Goal: Information Seeking & Learning: Learn about a topic

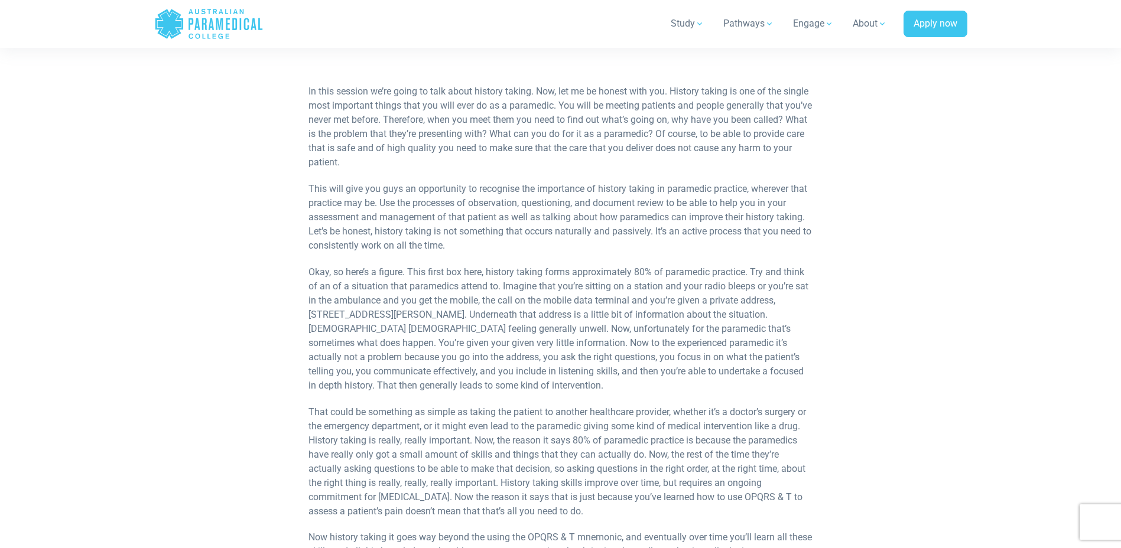
scroll to position [473, 0]
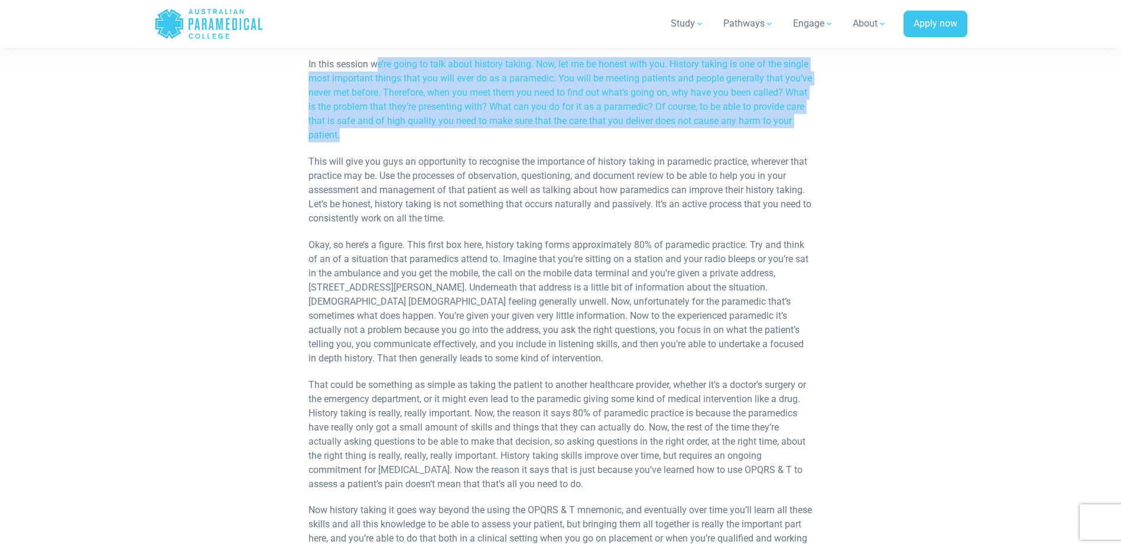
drag, startPoint x: 379, startPoint y: 71, endPoint x: 600, endPoint y: 134, distance: 229.5
click at [600, 134] on p "In this session we’re going to talk about history taking. Now, let me be honest…" at bounding box center [560, 99] width 504 height 85
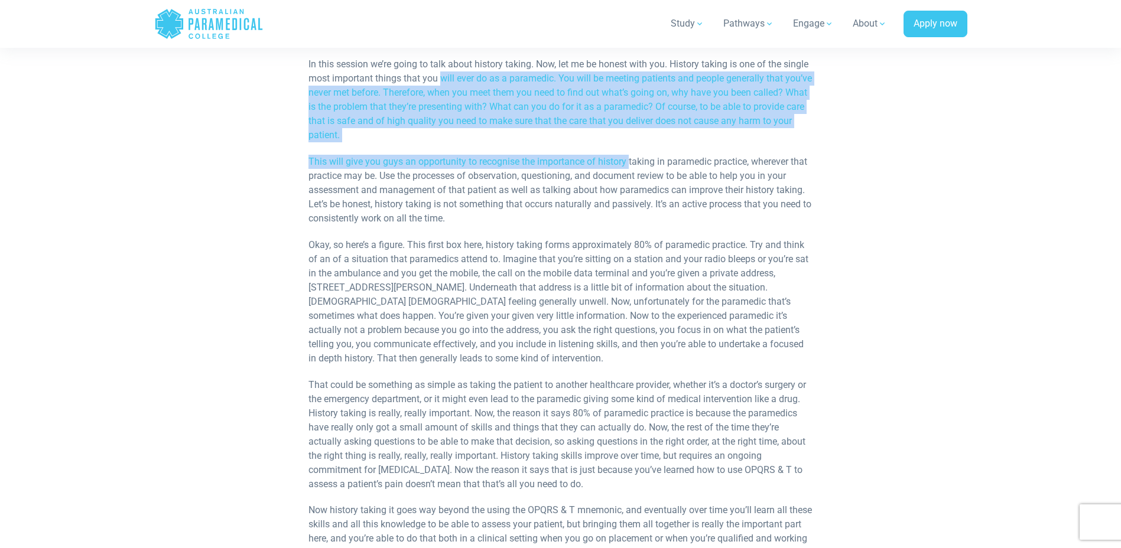
drag, startPoint x: 439, startPoint y: 81, endPoint x: 630, endPoint y: 144, distance: 200.8
drag, startPoint x: 630, startPoint y: 144, endPoint x: 519, endPoint y: 153, distance: 112.0
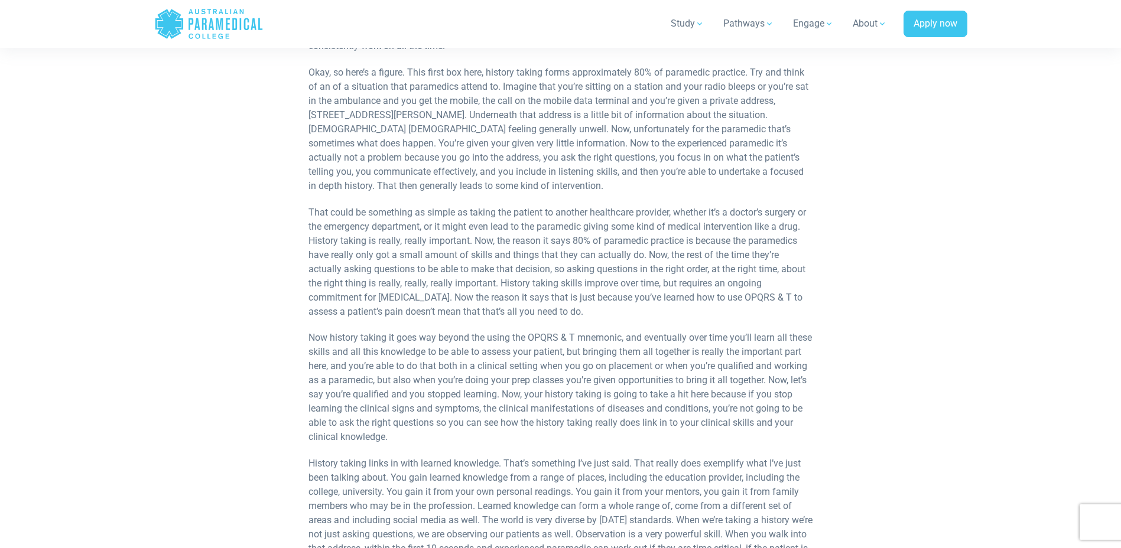
scroll to position [650, 0]
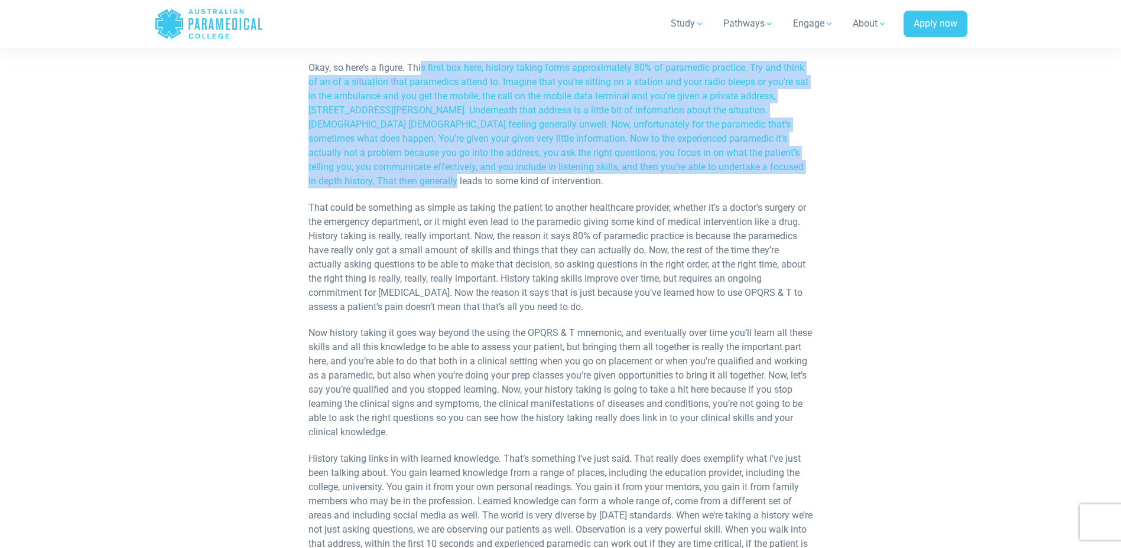
drag, startPoint x: 470, startPoint y: 67, endPoint x: 655, endPoint y: 188, distance: 221.3
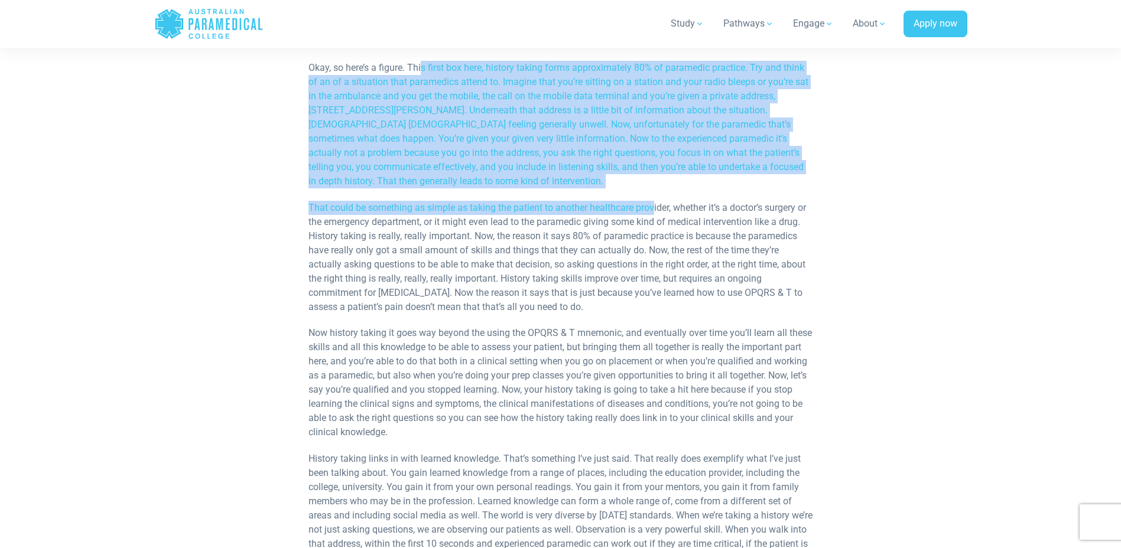
click at [445, 179] on p "Okay, so here’s a figure. This first box here, history taking forms approximate…" at bounding box center [560, 125] width 504 height 128
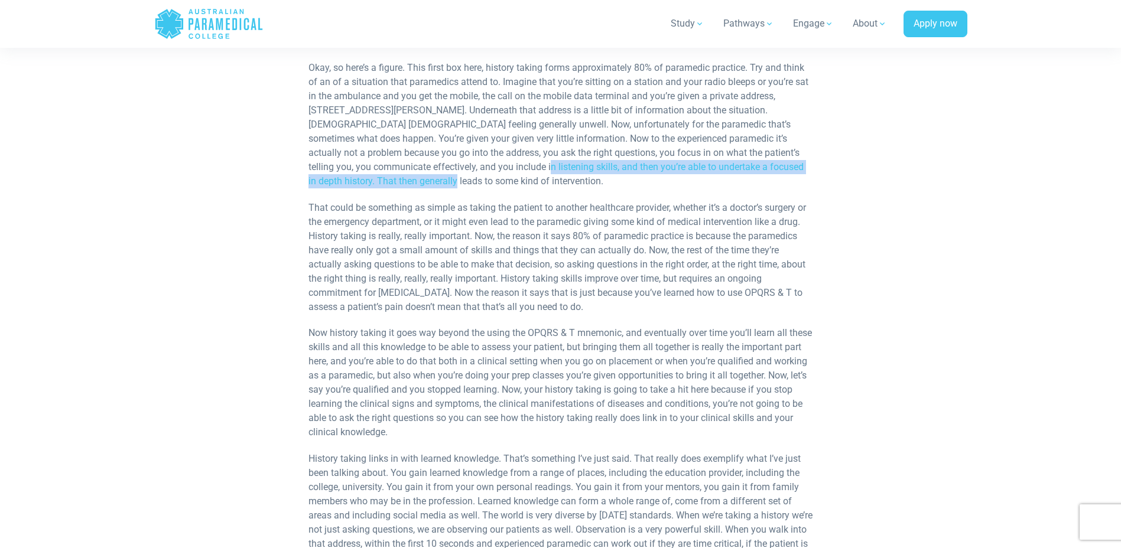
drag, startPoint x: 416, startPoint y: 180, endPoint x: 388, endPoint y: 159, distance: 35.9
click at [388, 159] on p "Okay, so here’s a figure. This first box here, history taking forms approximate…" at bounding box center [560, 125] width 504 height 128
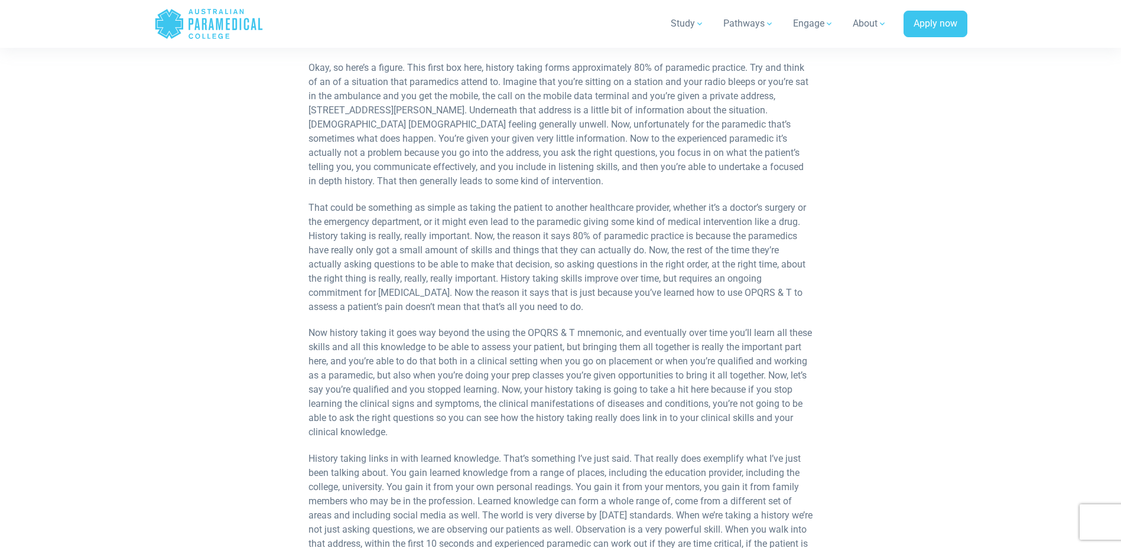
drag, startPoint x: 388, startPoint y: 159, endPoint x: 467, endPoint y: 191, distance: 85.3
click at [406, 181] on p "Okay, so here’s a figure. This first box here, history taking forms approximate…" at bounding box center [560, 125] width 504 height 128
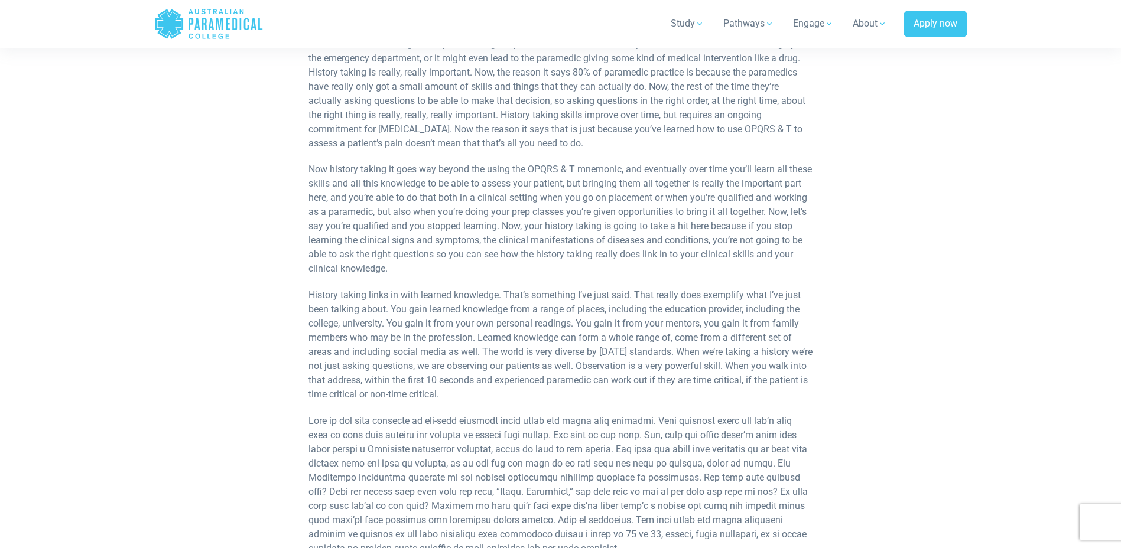
scroll to position [768, 0]
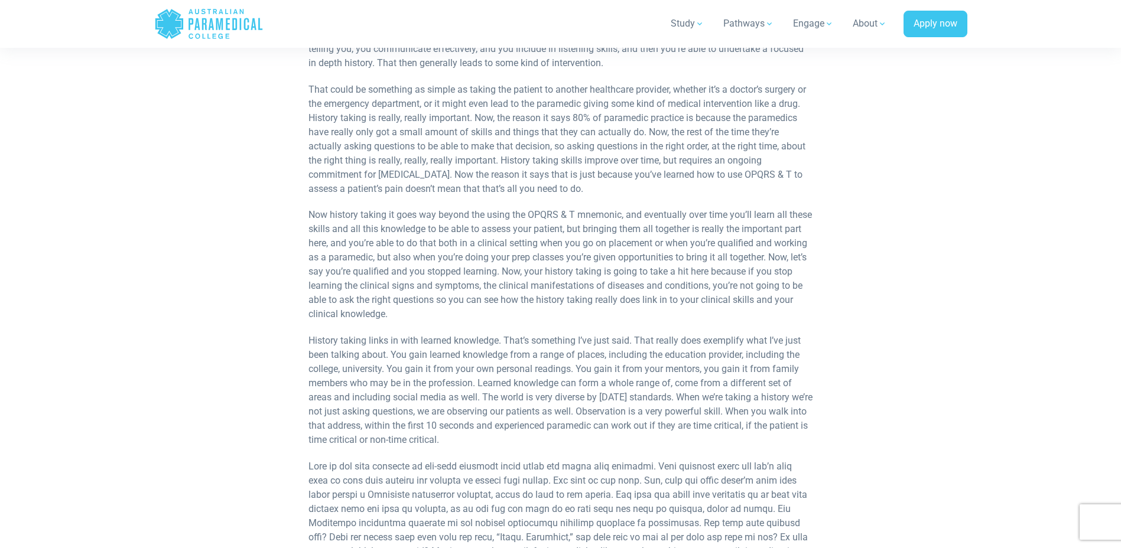
drag, startPoint x: 680, startPoint y: 97, endPoint x: 752, endPoint y: 192, distance: 119.0
click at [752, 192] on p "That could be something as simple as taking the patient to another healthcare p…" at bounding box center [560, 139] width 504 height 113
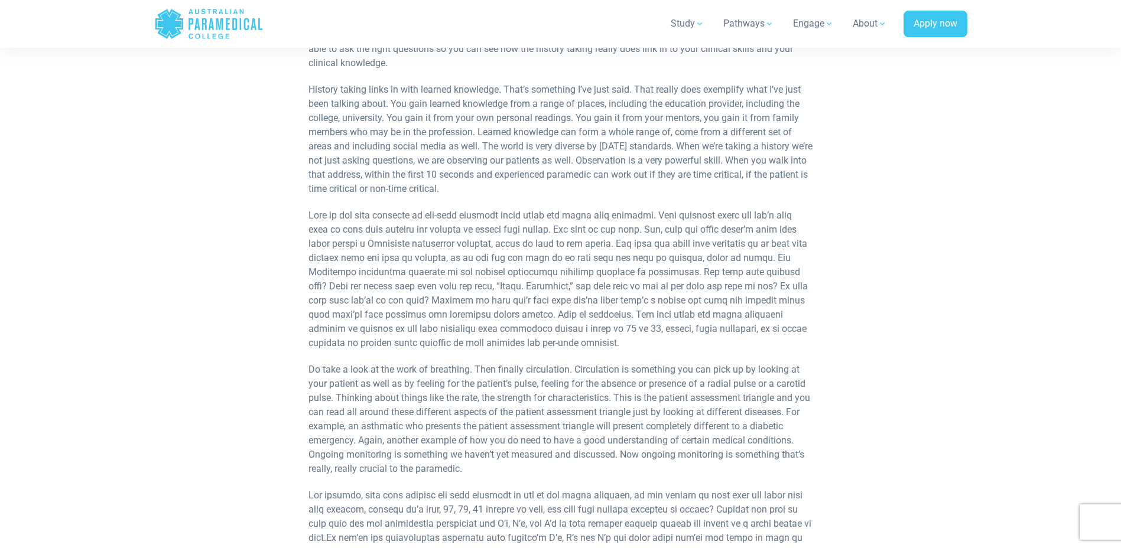
scroll to position [1063, 0]
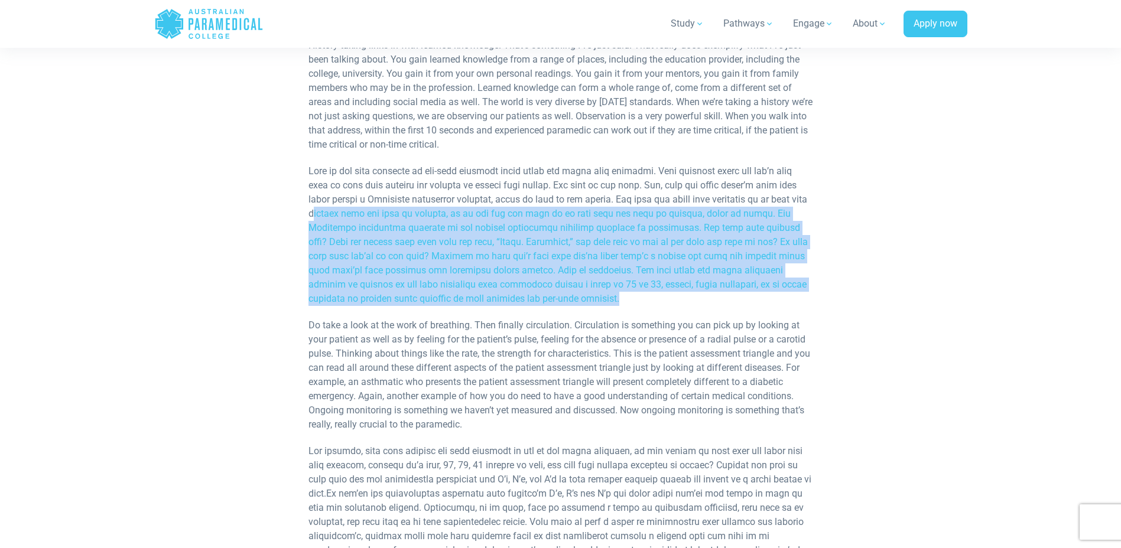
drag, startPoint x: 315, startPoint y: 212, endPoint x: 657, endPoint y: 298, distance: 353.3
click at [657, 298] on p at bounding box center [560, 235] width 504 height 142
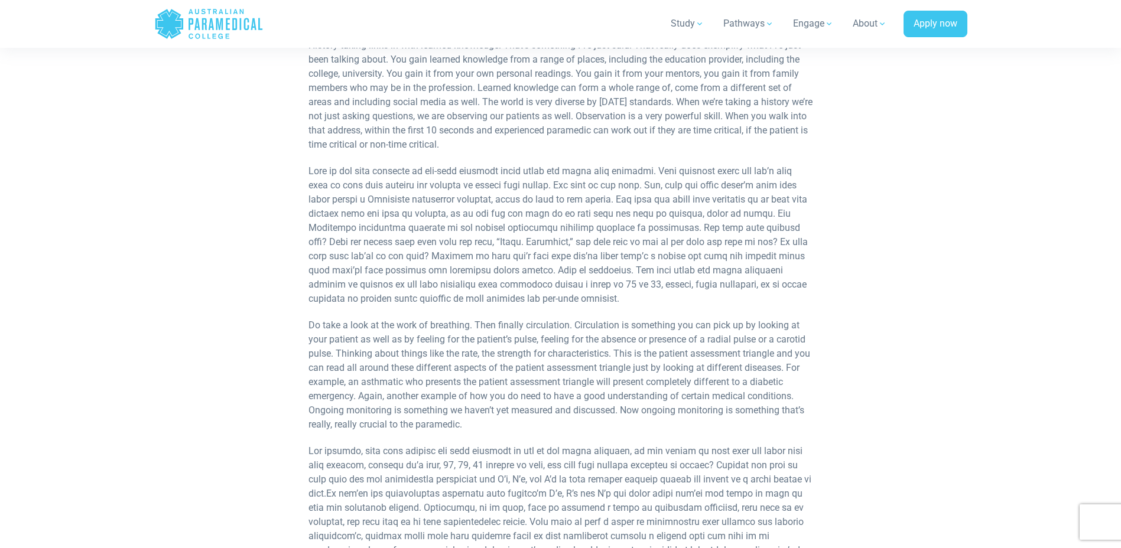
drag, startPoint x: 511, startPoint y: 298, endPoint x: 524, endPoint y: 300, distance: 13.2
click at [524, 300] on p at bounding box center [560, 235] width 504 height 142
click at [518, 300] on p at bounding box center [560, 235] width 504 height 142
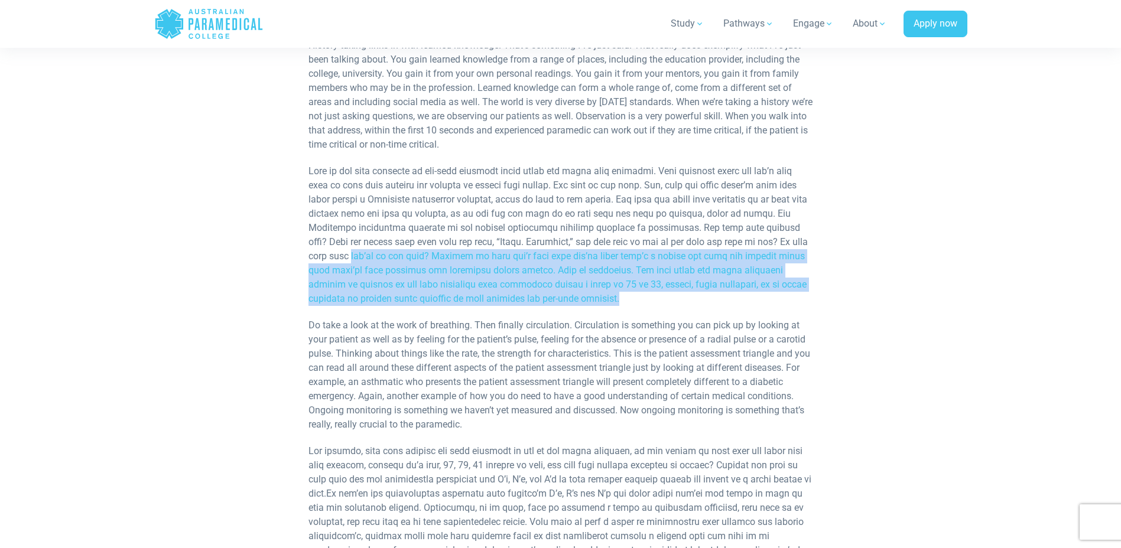
drag, startPoint x: 302, startPoint y: 252, endPoint x: 628, endPoint y: 302, distance: 330.0
drag, startPoint x: 628, startPoint y: 302, endPoint x: 564, endPoint y: 304, distance: 63.8
click at [565, 304] on p at bounding box center [560, 235] width 504 height 142
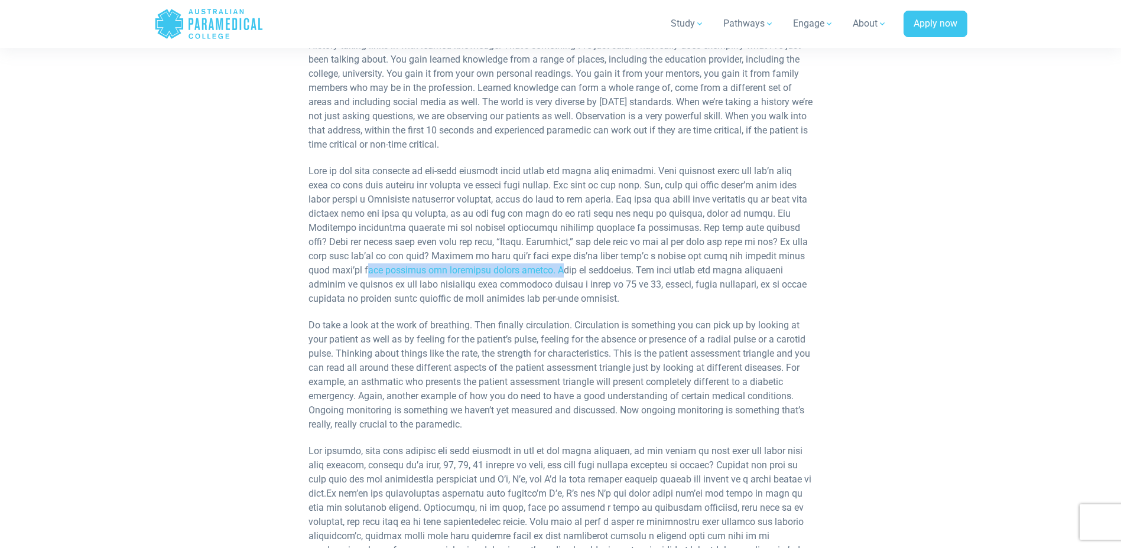
drag, startPoint x: 311, startPoint y: 269, endPoint x: 481, endPoint y: 276, distance: 170.3
click at [481, 276] on p at bounding box center [560, 235] width 504 height 142
drag, startPoint x: 481, startPoint y: 276, endPoint x: 505, endPoint y: 304, distance: 37.3
click at [505, 304] on p at bounding box center [560, 235] width 504 height 142
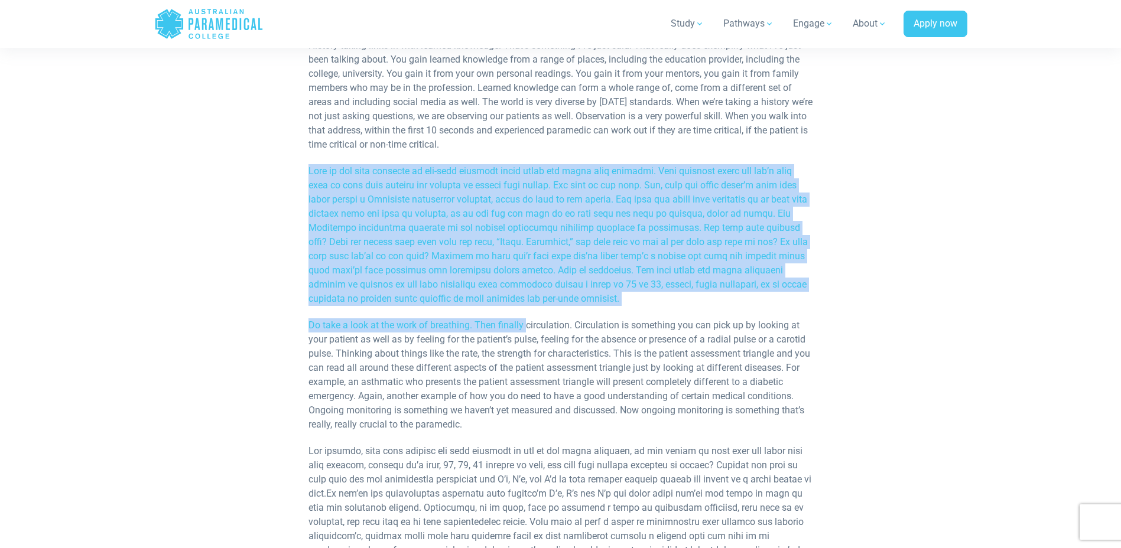
drag, startPoint x: 526, startPoint y: 312, endPoint x: 303, endPoint y: 164, distance: 268.4
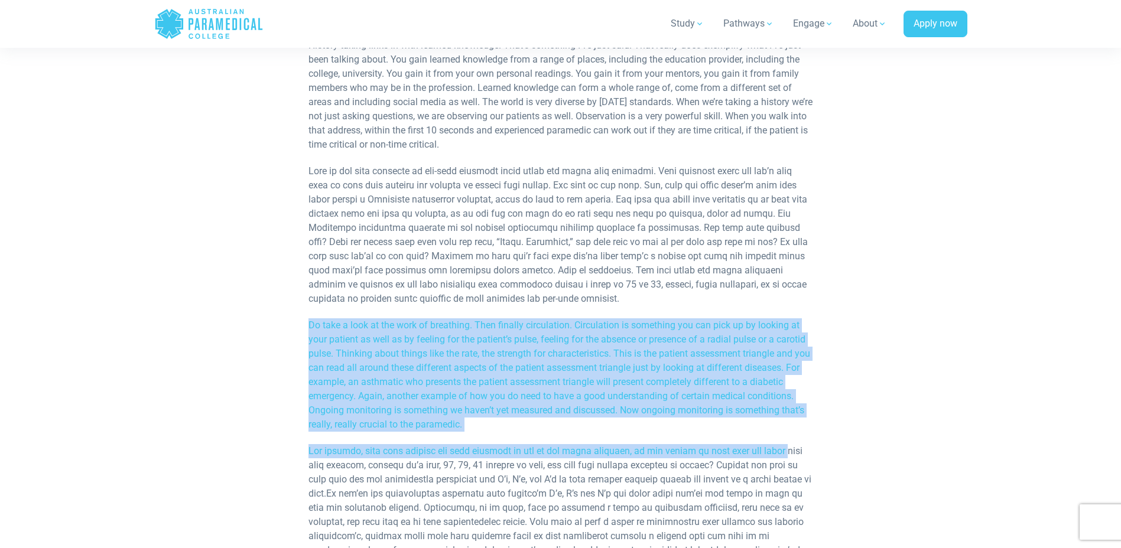
drag, startPoint x: 308, startPoint y: 322, endPoint x: 796, endPoint y: 434, distance: 501.2
click at [490, 426] on p "Do take a look at the work of breathing. Then finally circulation. Circulation …" at bounding box center [560, 374] width 504 height 113
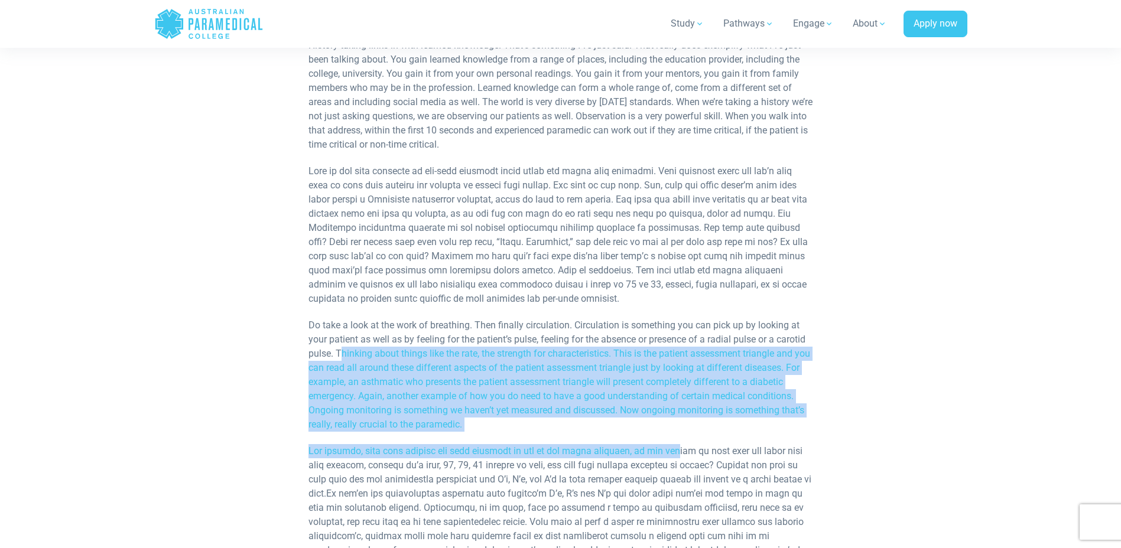
drag, startPoint x: 338, startPoint y: 351, endPoint x: 685, endPoint y: 434, distance: 355.8
click at [426, 431] on p "Do take a look at the work of breathing. Then finally circulation. Circulation …" at bounding box center [560, 374] width 504 height 113
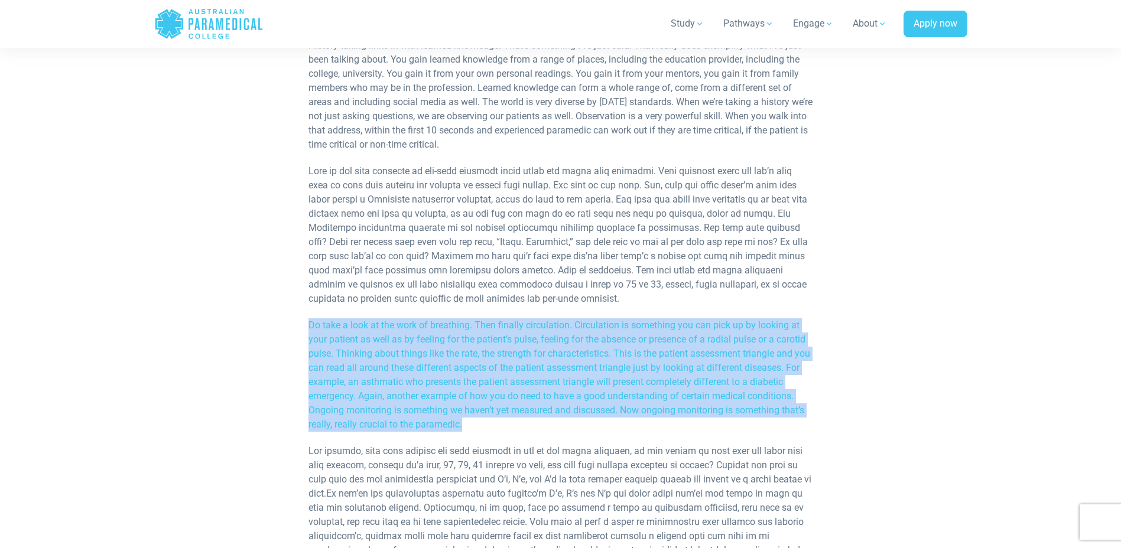
drag, startPoint x: 497, startPoint y: 425, endPoint x: 307, endPoint y: 323, distance: 216.4
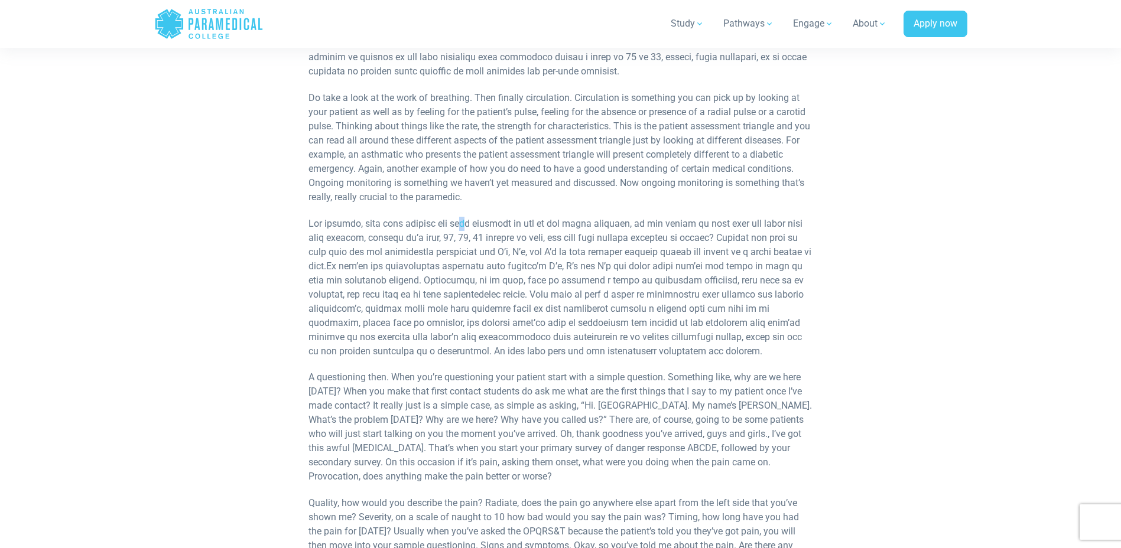
scroll to position [1300, 0]
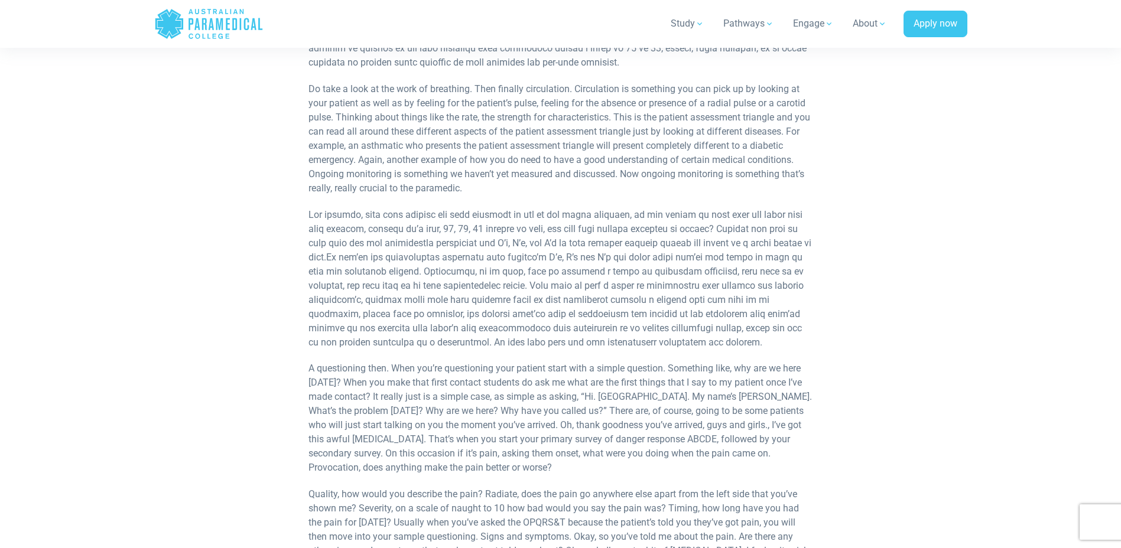
click at [622, 122] on p "Do take a look at the work of breathing. Then finally circulation. Circulation …" at bounding box center [560, 138] width 504 height 113
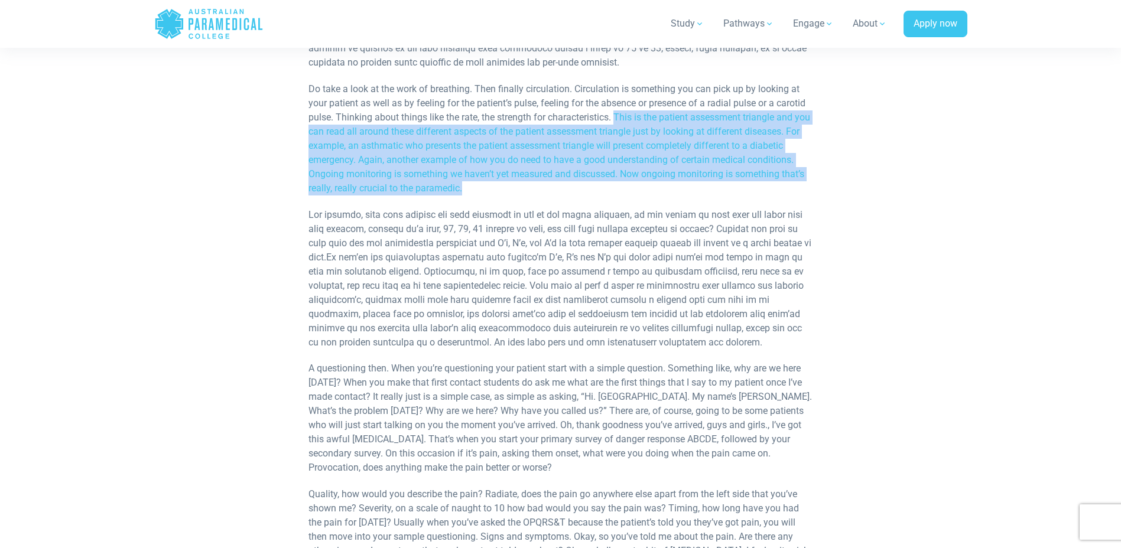
drag, startPoint x: 616, startPoint y: 114, endPoint x: 639, endPoint y: 184, distance: 73.6
click at [639, 184] on p "Do take a look at the work of breathing. Then finally circulation. Circulation …" at bounding box center [560, 138] width 504 height 113
click at [475, 194] on p "Do take a look at the work of breathing. Then finally circulation. Circulation …" at bounding box center [560, 138] width 504 height 113
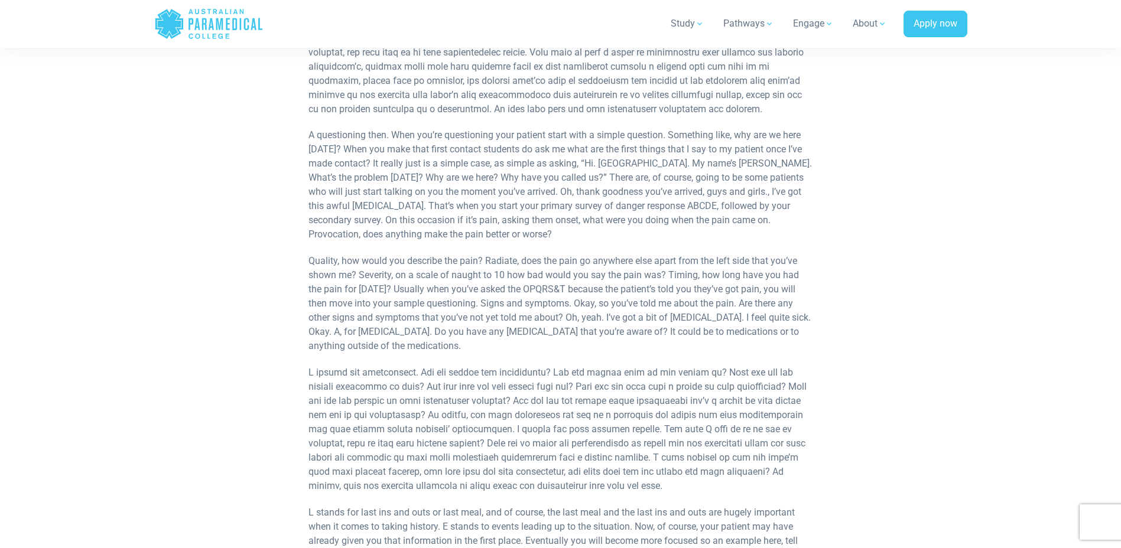
scroll to position [1536, 0]
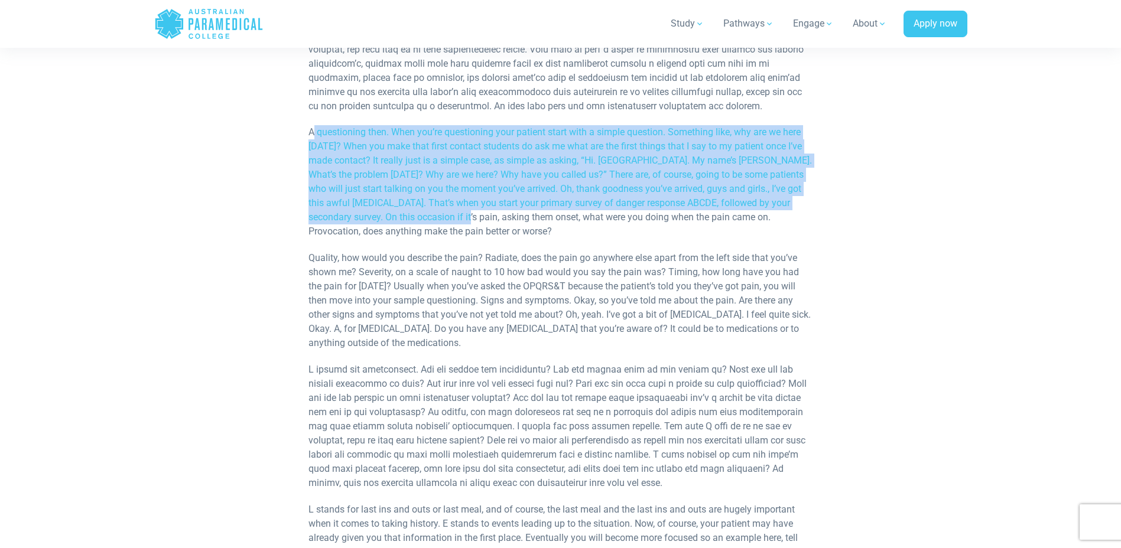
drag, startPoint x: 336, startPoint y: 146, endPoint x: 462, endPoint y: 223, distance: 147.4
click at [462, 223] on p "A questioning then. When you’re questioning your patient start with a simple qu…" at bounding box center [560, 181] width 504 height 113
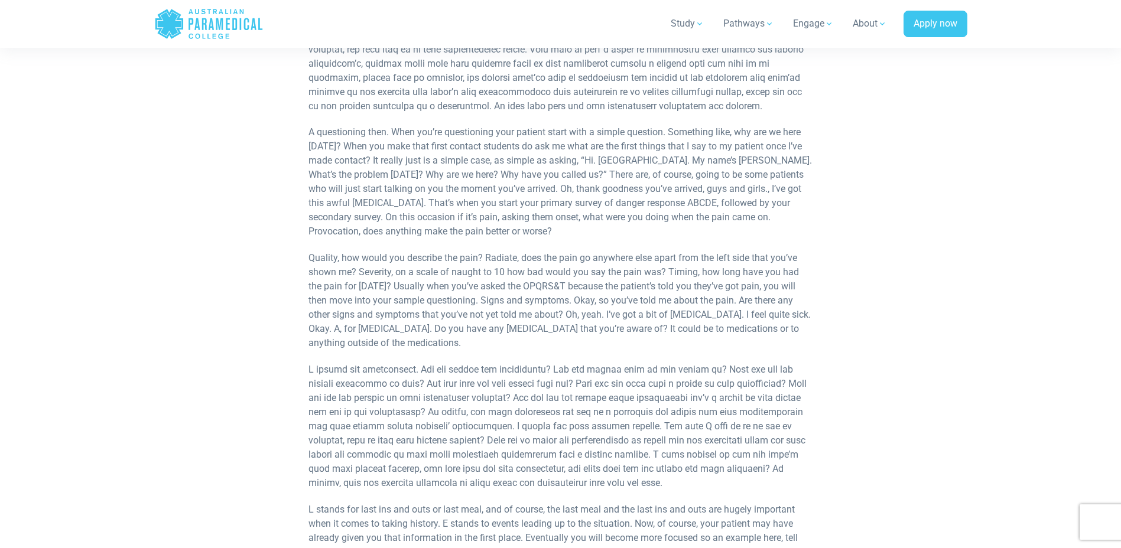
drag, startPoint x: 462, startPoint y: 223, endPoint x: 467, endPoint y: 236, distance: 13.3
click at [467, 236] on p "A questioning then. When you’re questioning your patient start with a simple qu…" at bounding box center [560, 181] width 504 height 113
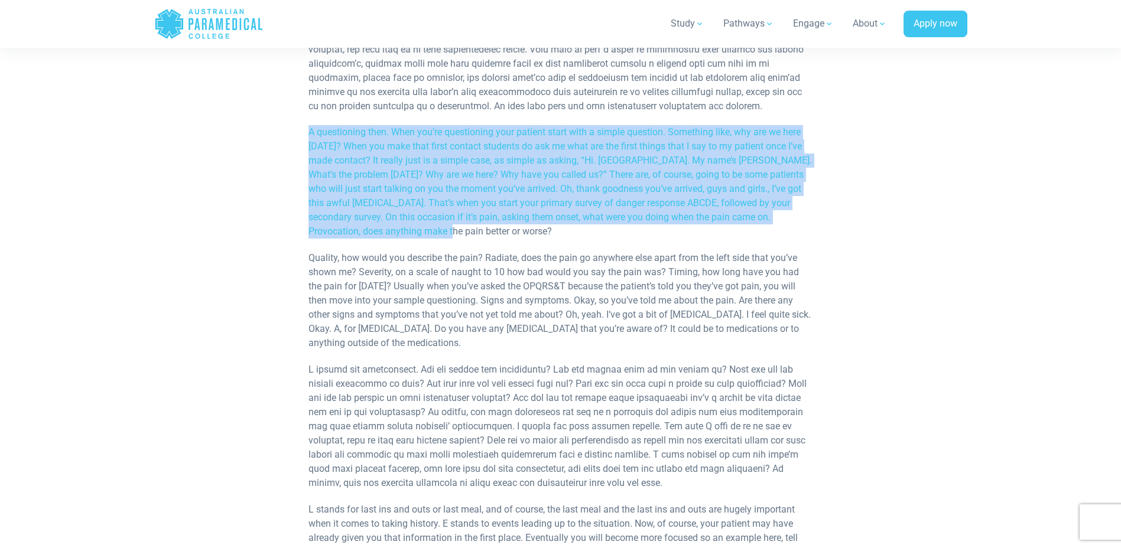
drag, startPoint x: 428, startPoint y: 227, endPoint x: 308, endPoint y: 128, distance: 156.0
click at [308, 128] on p "A questioning then. When you’re questioning your patient start with a simple qu…" at bounding box center [560, 181] width 504 height 113
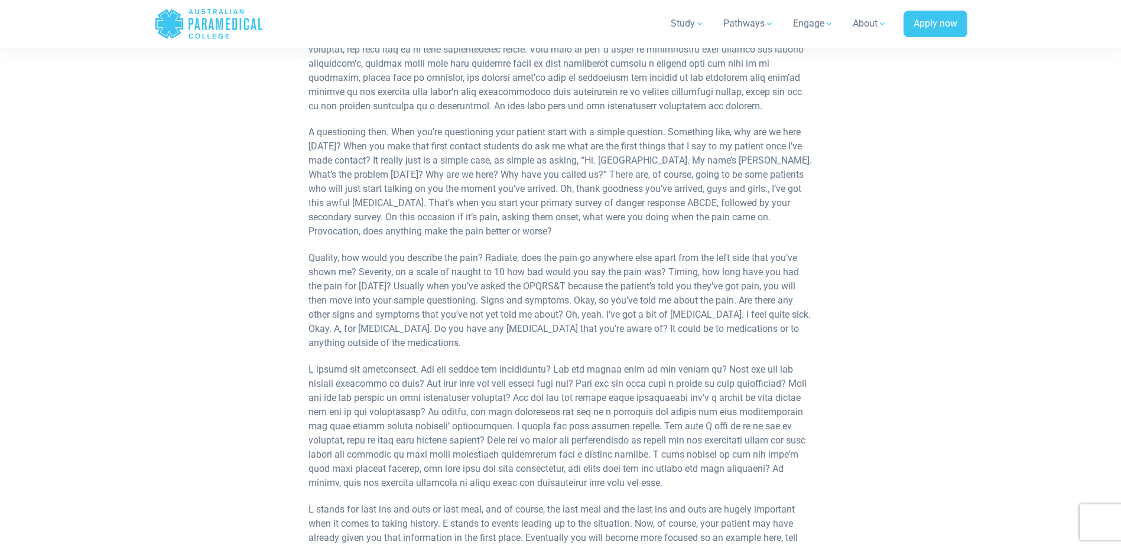
click at [462, 239] on div "In this micro-lecture we’re going to talk about history taking and patient asse…" at bounding box center [560, 93] width 504 height 2685
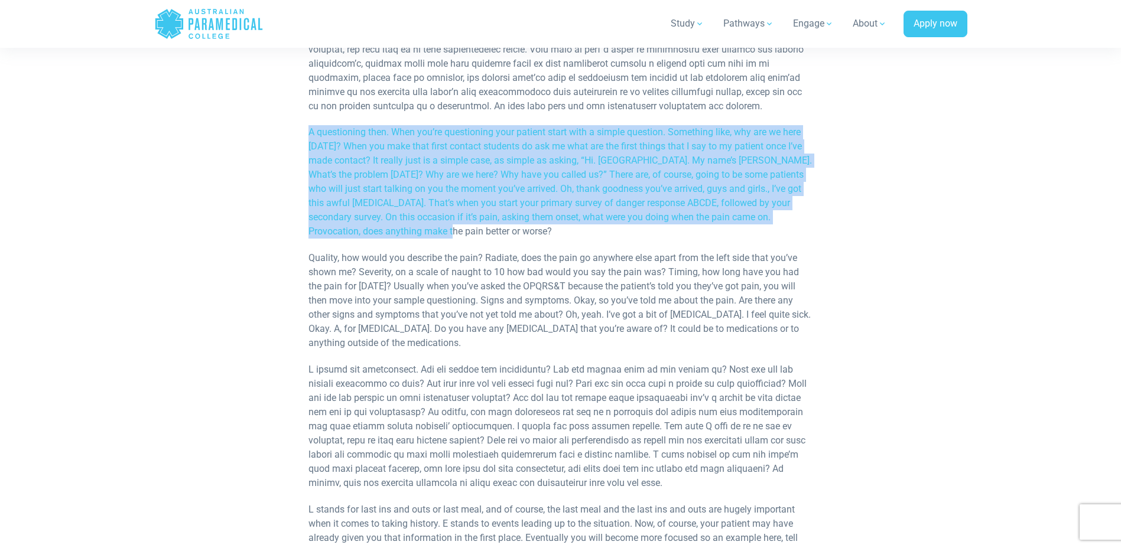
drag, startPoint x: 412, startPoint y: 230, endPoint x: 306, endPoint y: 134, distance: 143.0
click at [306, 134] on div "In this micro-lecture we’re going to talk about history taking and patient asse…" at bounding box center [560, 130] width 518 height 2759
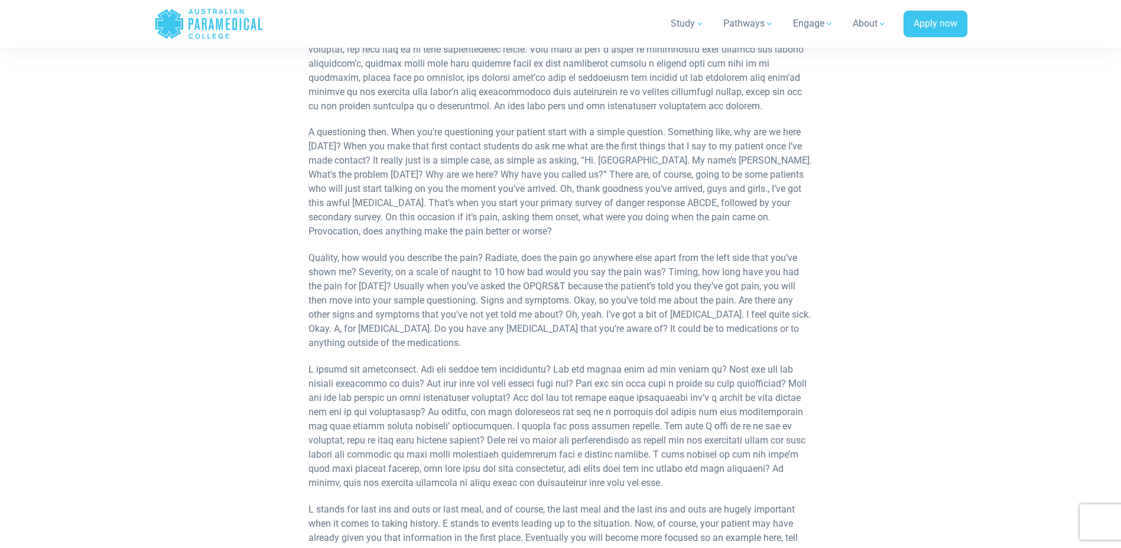
click at [409, 243] on div "In this micro-lecture we’re going to talk about history taking and patient asse…" at bounding box center [560, 93] width 504 height 2685
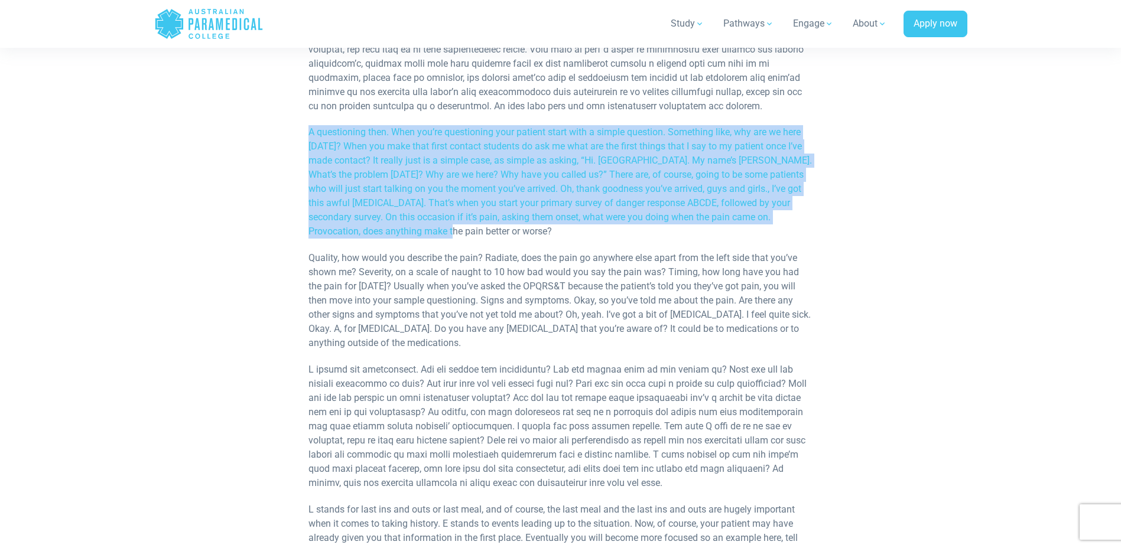
drag, startPoint x: 426, startPoint y: 236, endPoint x: 294, endPoint y: 132, distance: 168.3
click at [294, 132] on div "In this micro-lecture we’re going to talk about history taking and patient asse…" at bounding box center [560, 130] width 691 height 2759
drag, startPoint x: 294, startPoint y: 132, endPoint x: 256, endPoint y: 227, distance: 102.6
click at [255, 227] on div "In this micro-lecture we’re going to talk about history taking and patient asse…" at bounding box center [560, 130] width 691 height 2759
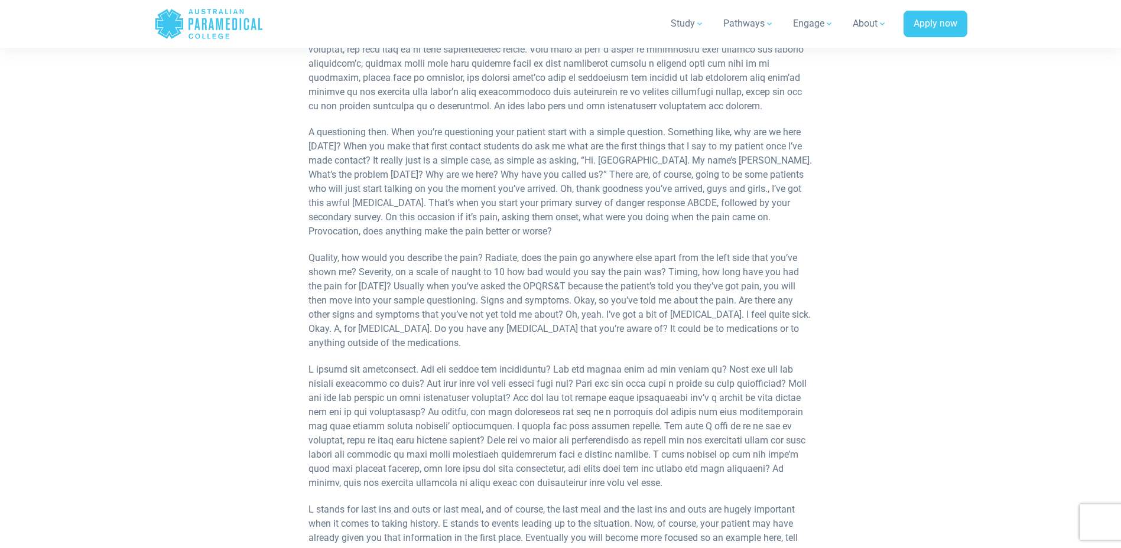
click at [435, 249] on div "In this micro-lecture we’re going to talk about history taking and patient asse…" at bounding box center [560, 93] width 504 height 2685
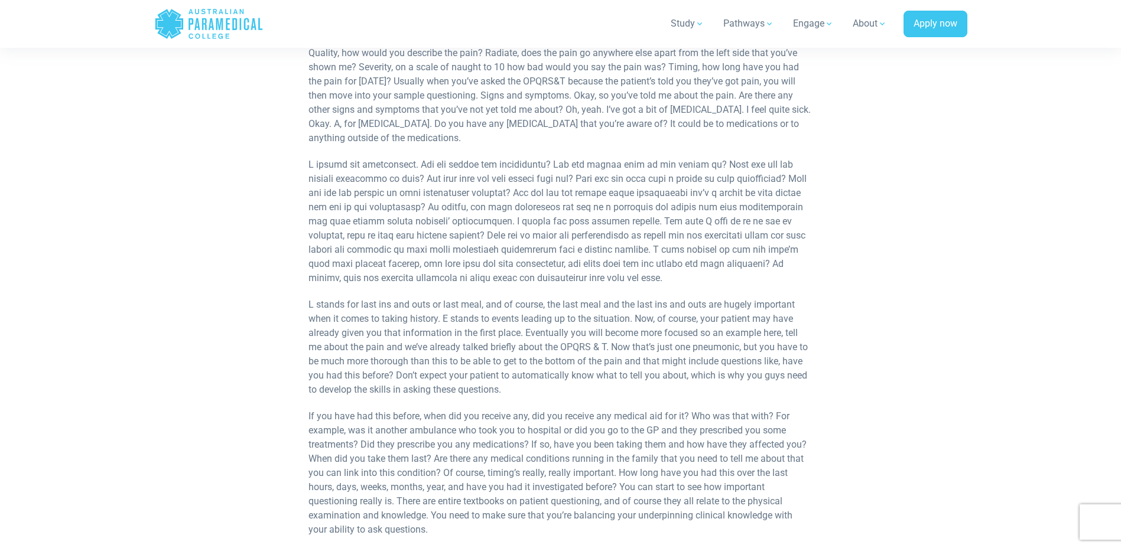
scroll to position [1713, 0]
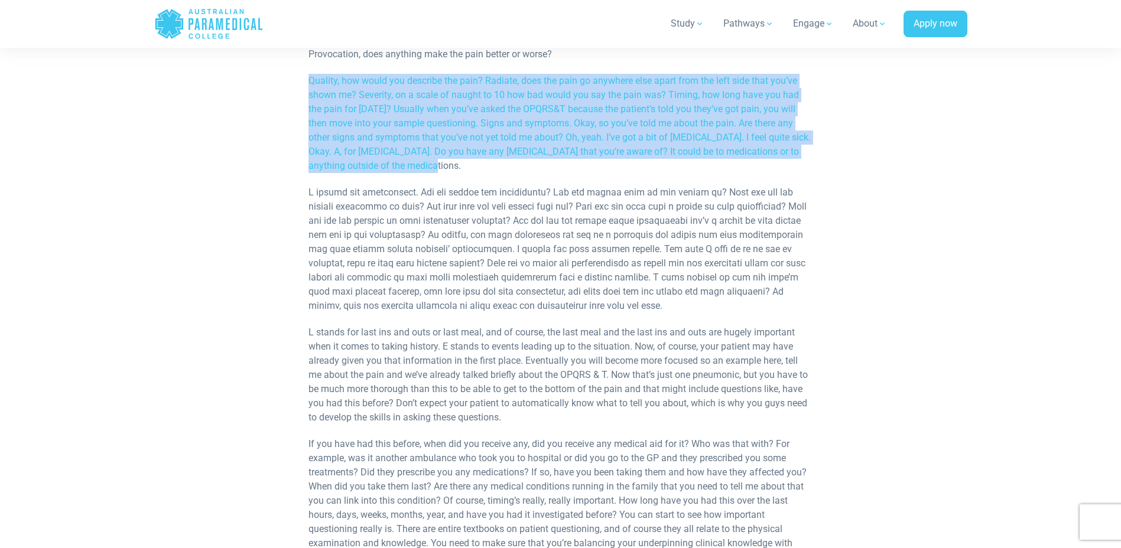
drag, startPoint x: 315, startPoint y: 88, endPoint x: 395, endPoint y: 172, distance: 116.1
click at [395, 172] on p "Quality, how would you describe the pain? Radiate, does the pain go anywhere el…" at bounding box center [560, 123] width 504 height 99
drag, startPoint x: 395, startPoint y: 172, endPoint x: 390, endPoint y: 162, distance: 10.6
click at [391, 163] on p "Quality, how would you describe the pain? Radiate, does the pain go anywhere el…" at bounding box center [560, 123] width 504 height 99
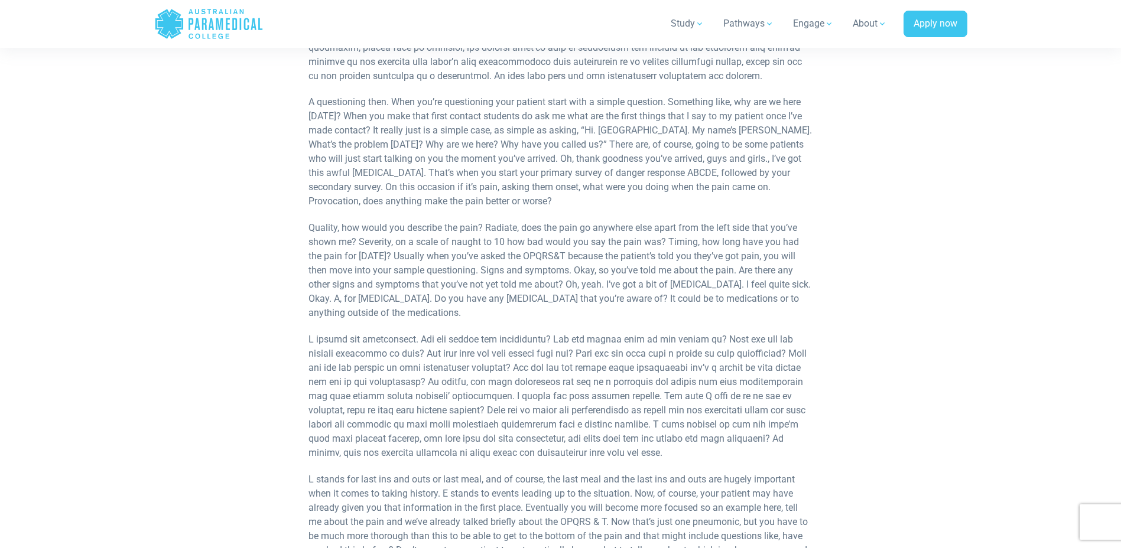
scroll to position [1477, 0]
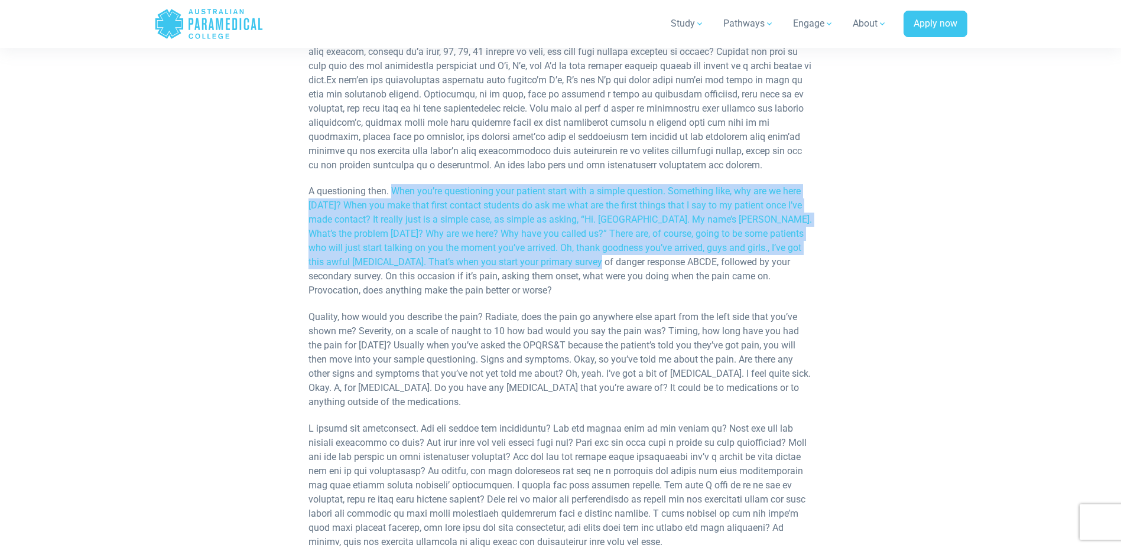
drag, startPoint x: 395, startPoint y: 184, endPoint x: 615, endPoint y: 269, distance: 236.0
click at [615, 269] on p "A questioning then. When you’re questioning your patient start with a simple qu…" at bounding box center [560, 240] width 504 height 113
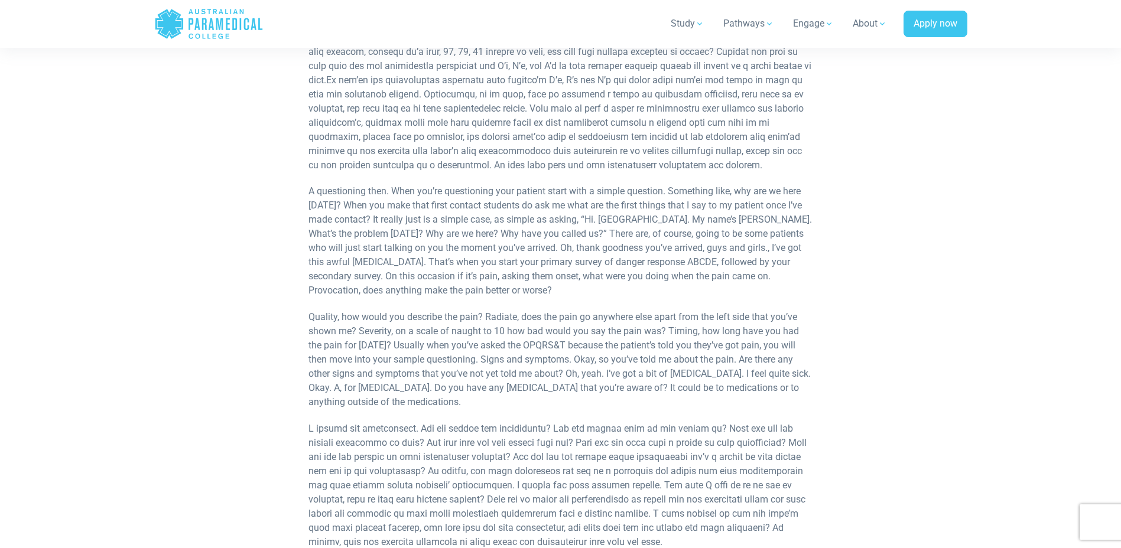
click at [378, 299] on div "In this micro-lecture we’re going to talk about history taking and patient asse…" at bounding box center [560, 152] width 504 height 2685
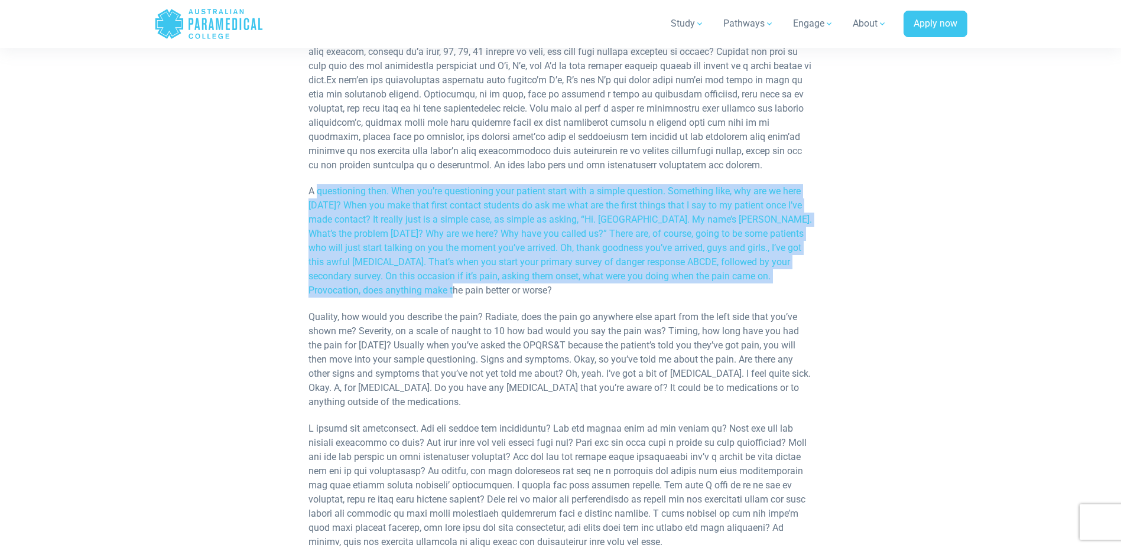
drag, startPoint x: 409, startPoint y: 285, endPoint x: 319, endPoint y: 187, distance: 133.4
click at [319, 187] on p "A questioning then. When you’re questioning your patient start with a simple qu…" at bounding box center [560, 240] width 504 height 113
click at [432, 289] on p "A questioning then. When you’re questioning your patient start with a simple qu…" at bounding box center [560, 240] width 504 height 113
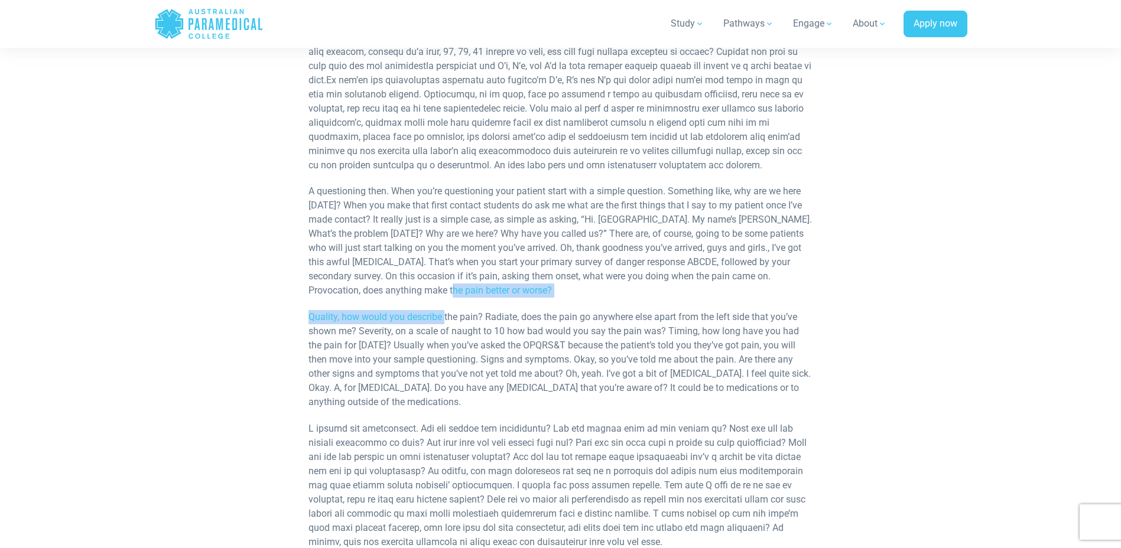
drag, startPoint x: 422, startPoint y: 291, endPoint x: 445, endPoint y: 317, distance: 33.9
click at [445, 317] on div "In this micro-lecture we’re going to talk about history taking and patient asse…" at bounding box center [560, 152] width 504 height 2685
click at [479, 297] on p "A questioning then. When you’re questioning your patient start with a simple qu…" at bounding box center [560, 240] width 504 height 113
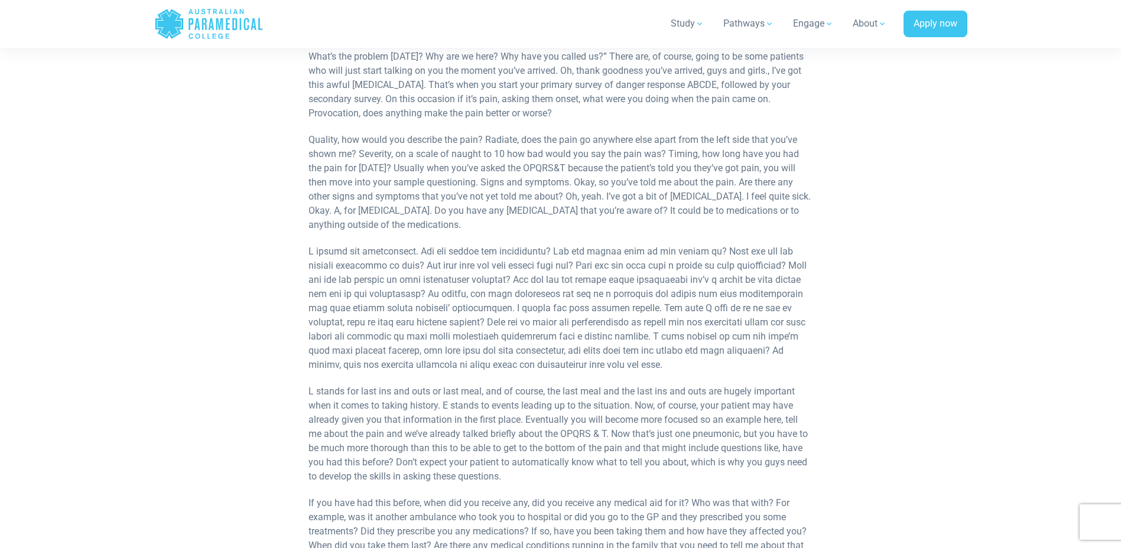
scroll to position [1713, 0]
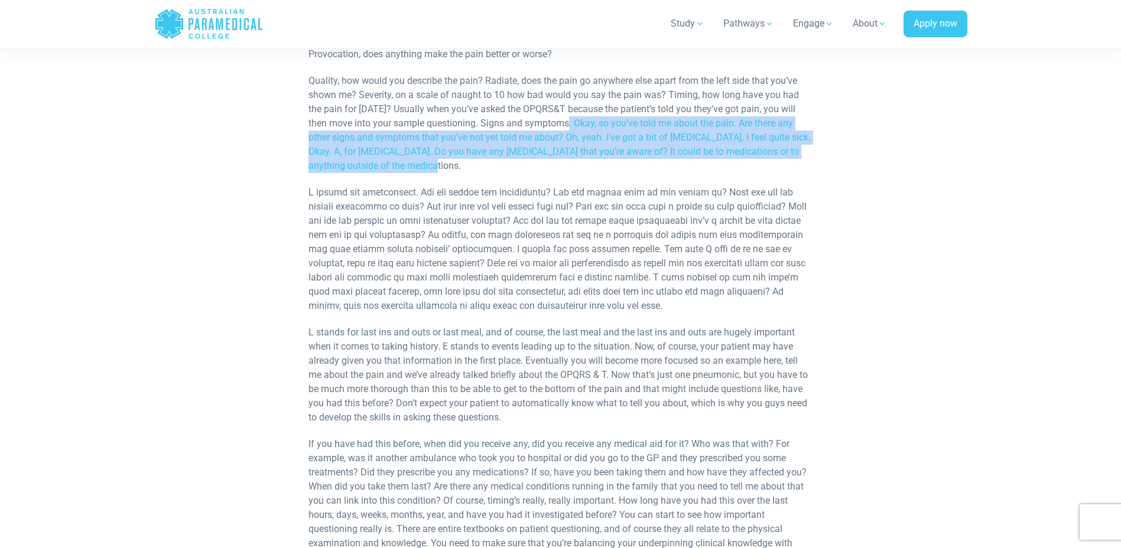
drag, startPoint x: 551, startPoint y: 119, endPoint x: 772, endPoint y: 163, distance: 225.3
click at [772, 163] on p "Quality, how would you describe the pain? Radiate, does the pain go anywhere el…" at bounding box center [560, 123] width 504 height 99
click at [441, 170] on p "Quality, how would you describe the pain? Radiate, does the pain go anywhere el…" at bounding box center [560, 123] width 504 height 99
click at [413, 168] on p "Quality, how would you describe the pain? Radiate, does the pain go anywhere el…" at bounding box center [560, 123] width 504 height 99
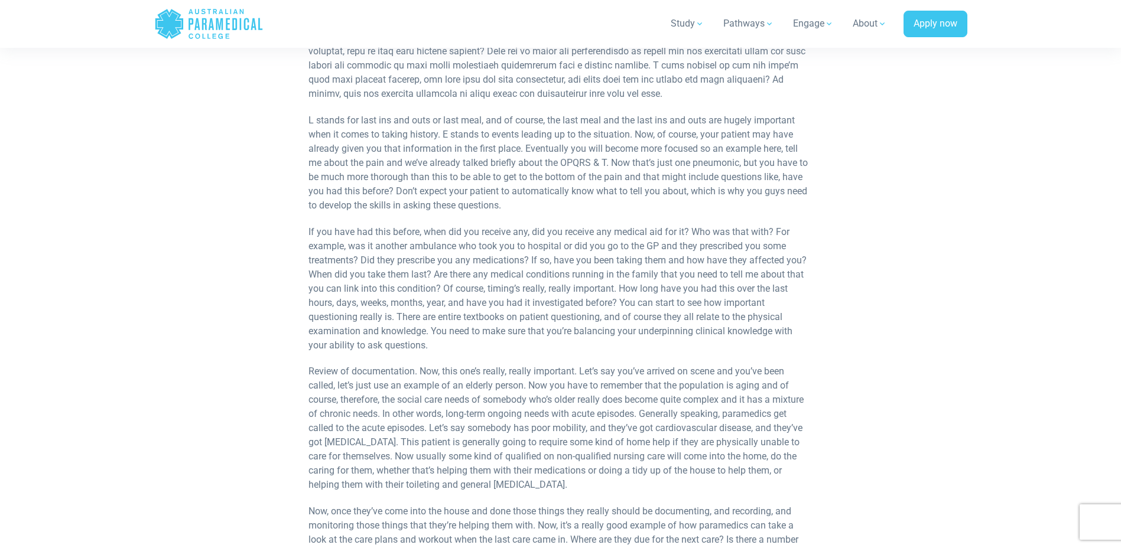
scroll to position [1949, 0]
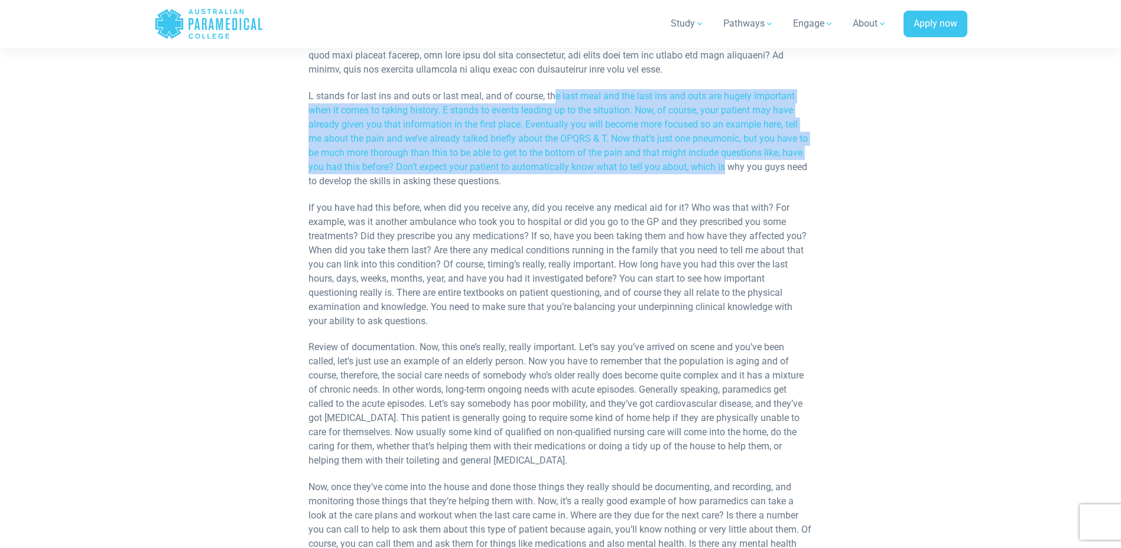
drag, startPoint x: 554, startPoint y: 92, endPoint x: 726, endPoint y: 172, distance: 189.5
click at [726, 172] on p "L stands for last ins and outs or last meal, and of course, the last meal and t…" at bounding box center [560, 138] width 504 height 99
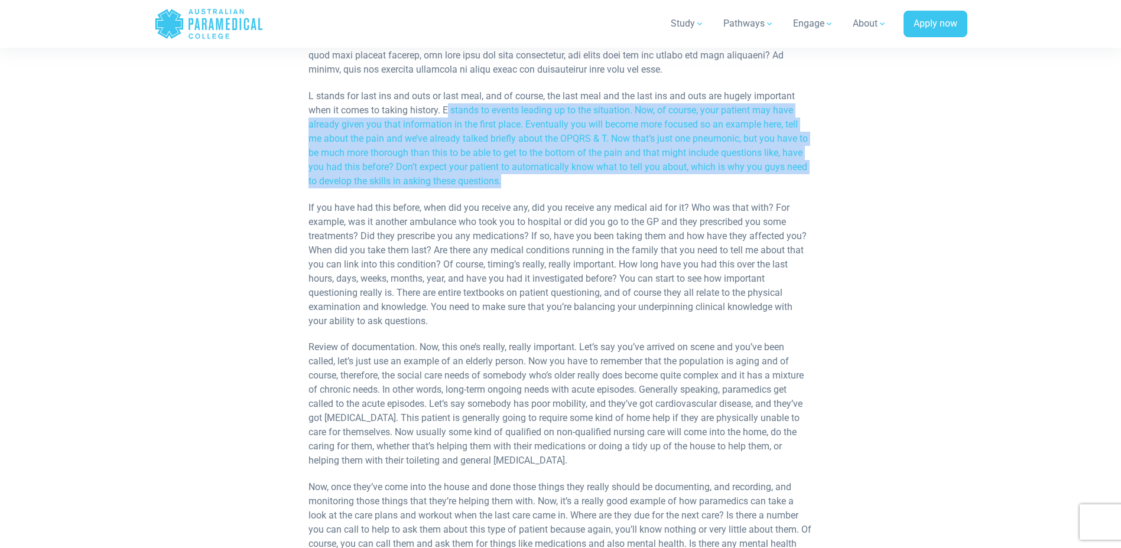
drag, startPoint x: 447, startPoint y: 106, endPoint x: 555, endPoint y: 175, distance: 128.3
click at [555, 175] on p "L stands for last ins and outs or last meal, and of course, the last meal and t…" at bounding box center [560, 138] width 504 height 99
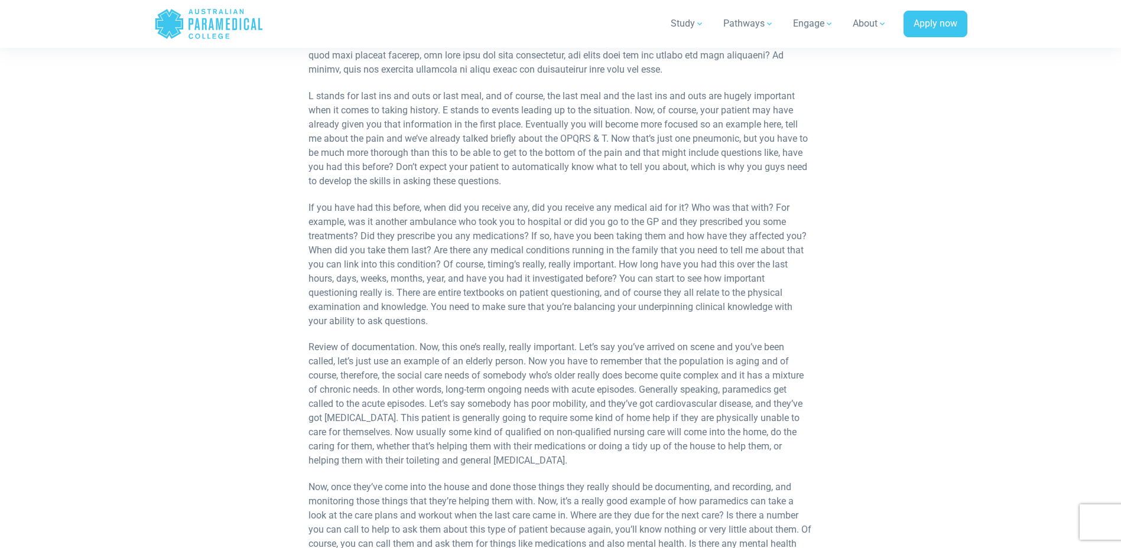
drag, startPoint x: 555, startPoint y: 175, endPoint x: 576, endPoint y: 237, distance: 65.4
click at [576, 237] on p "If you have had this before, when did you receive any, did you receive any medi…" at bounding box center [560, 265] width 504 height 128
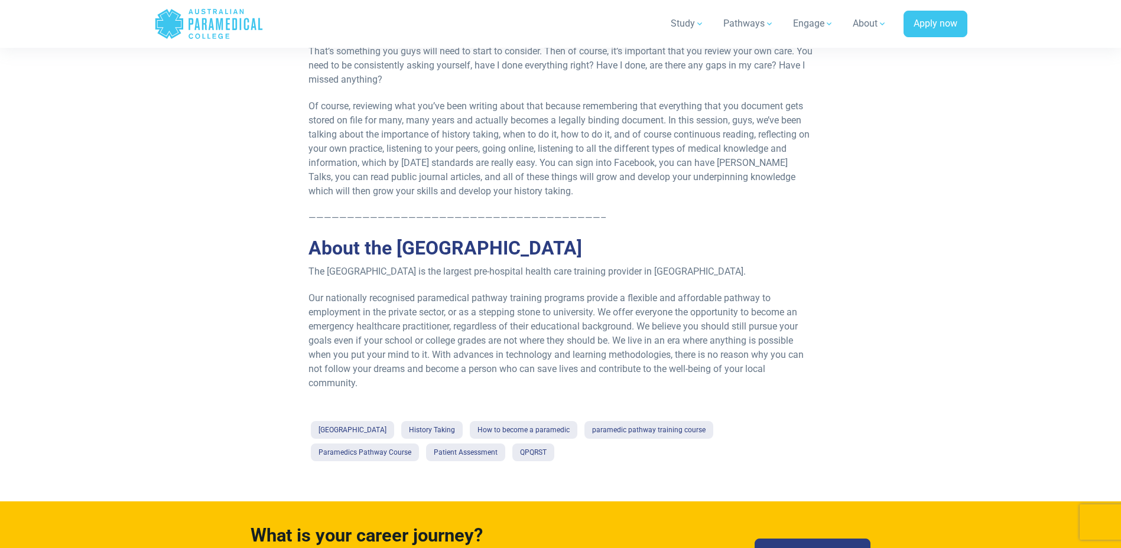
scroll to position [2599, 0]
